Goal: Information Seeking & Learning: Learn about a topic

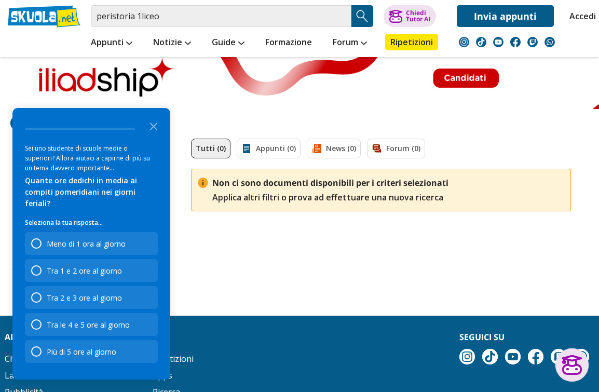
click at [154, 130] on polygon "Close the survey" at bounding box center [154, 126] width 8 height 8
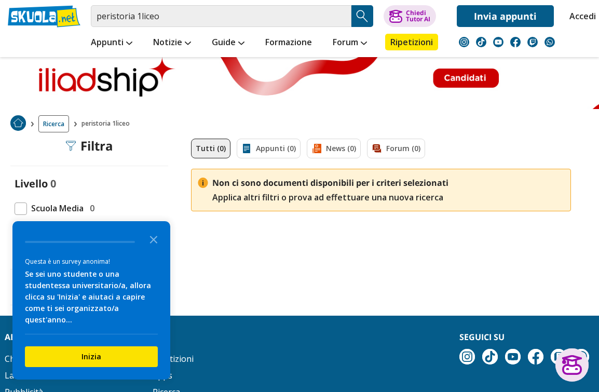
click at [154, 240] on polygon "Close the survey" at bounding box center [154, 240] width 8 height 8
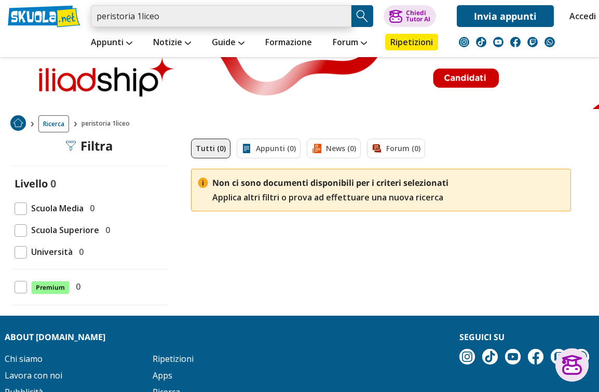
click at [167, 26] on input "peristoria 1liceo" at bounding box center [221, 16] width 260 height 22
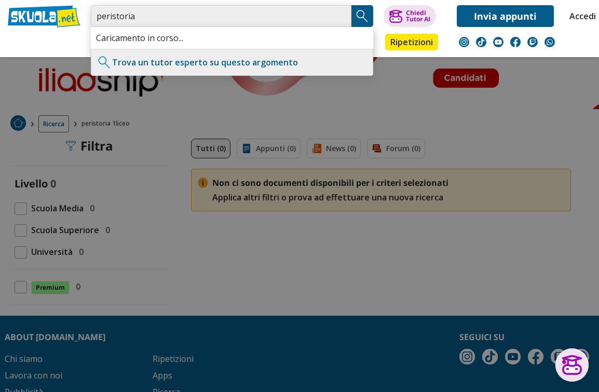
type input "peristoria"
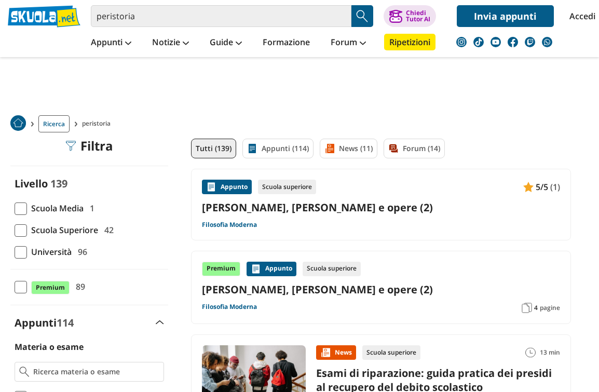
click at [22, 230] on span at bounding box center [21, 230] width 12 height 12
click at [15, 230] on input "Scuola Superiore 42" at bounding box center [15, 230] width 0 height 0
checkbox input "true"
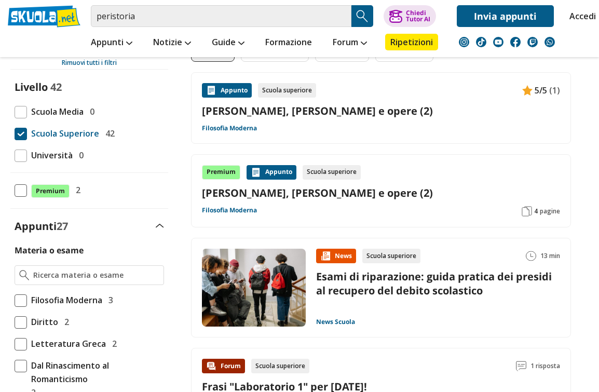
scroll to position [27, 0]
